Goal: Check status: Check status

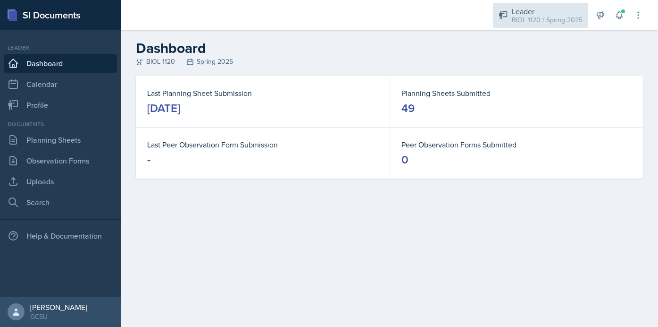
click at [542, 19] on div "BIOL 1120 / Spring 2025" at bounding box center [547, 20] width 71 height 10
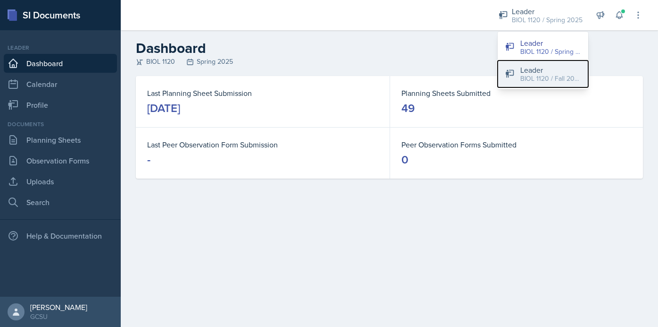
click at [537, 79] on div "BIOL 1120 / Fall 2025" at bounding box center [551, 79] width 60 height 10
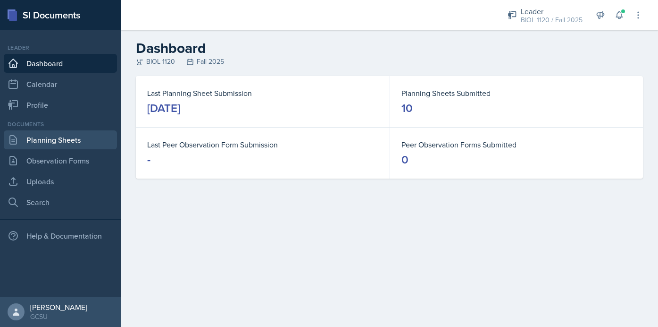
click at [75, 135] on link "Planning Sheets" at bounding box center [60, 139] width 113 height 19
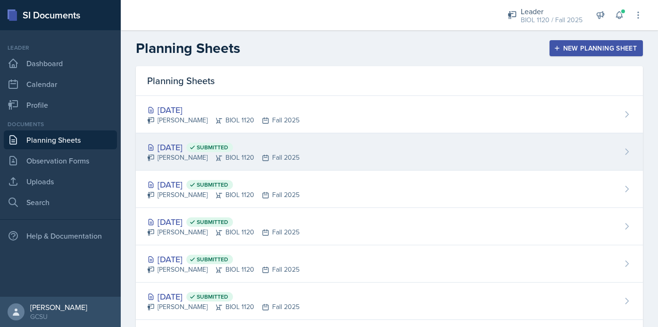
click at [346, 142] on div "[DATE] Submitted [PERSON_NAME] BIOL 1120 Fall 2025" at bounding box center [389, 151] width 507 height 37
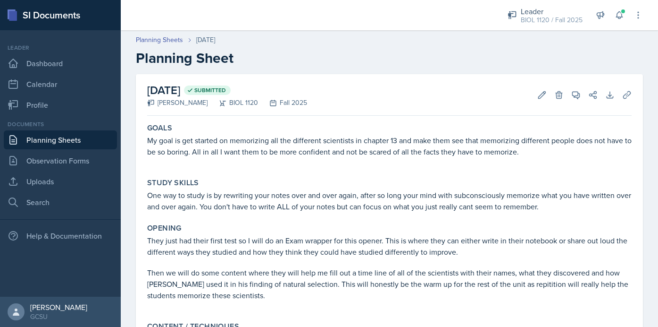
click at [460, 46] on div "Planning Sheets [DATE] Planning Sheet" at bounding box center [390, 51] width 538 height 32
